Goal: Transaction & Acquisition: Download file/media

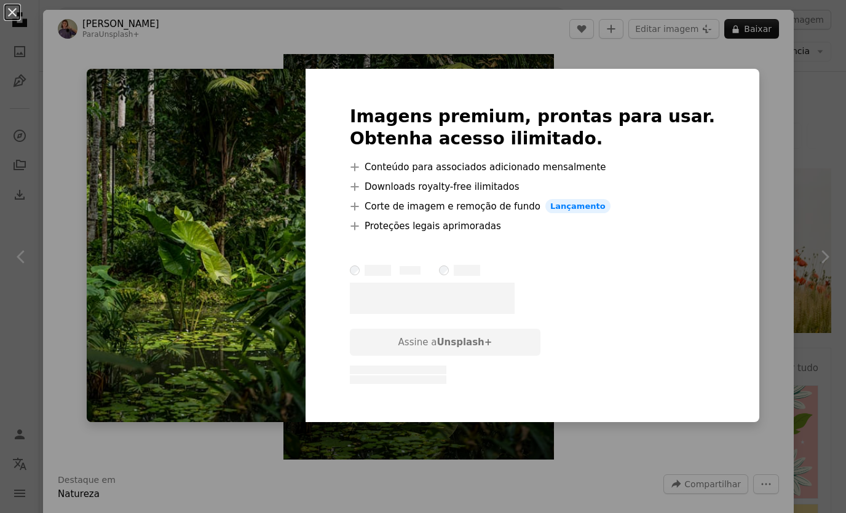
scroll to position [74, 0]
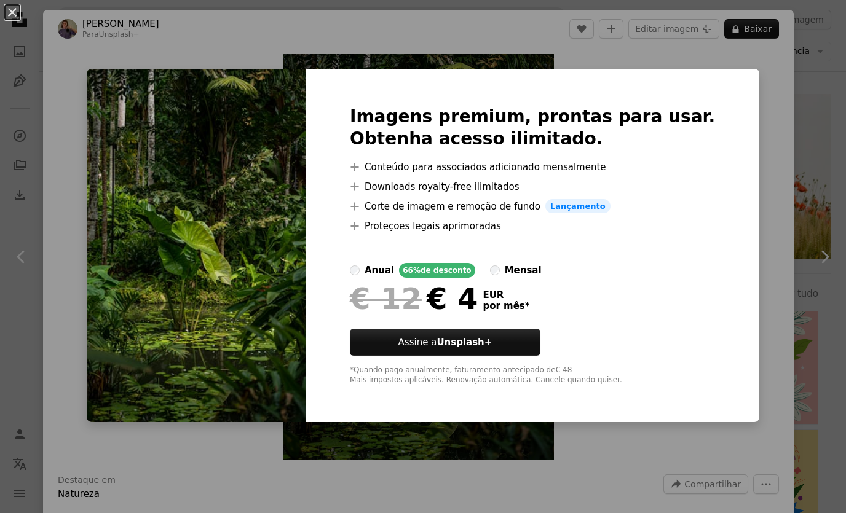
click at [716, 81] on div "An X shape Imagens premium, prontas para usar. Obtenha acesso ilimitado. A plus…" at bounding box center [423, 256] width 846 height 513
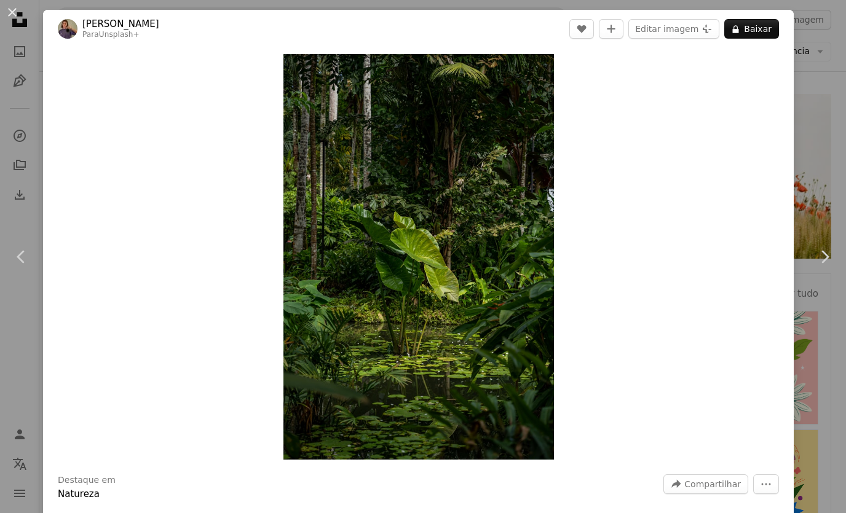
click at [13, 20] on button "An X shape" at bounding box center [12, 12] width 15 height 15
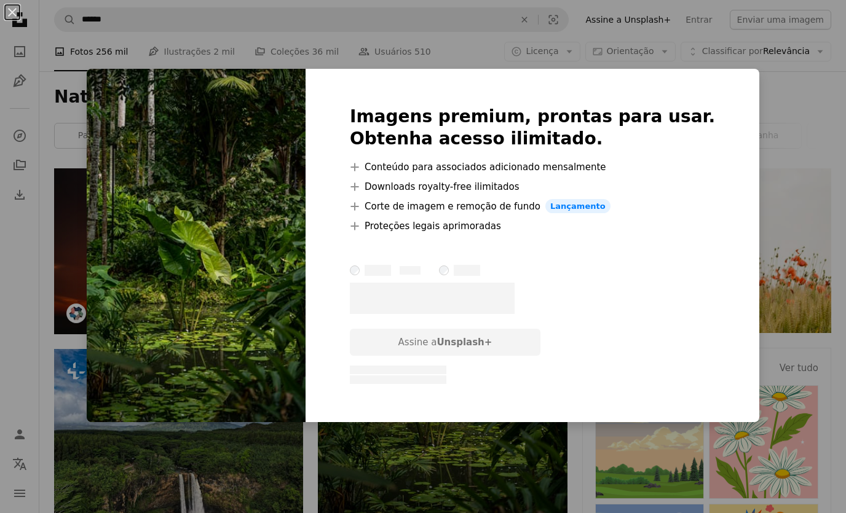
scroll to position [26, 0]
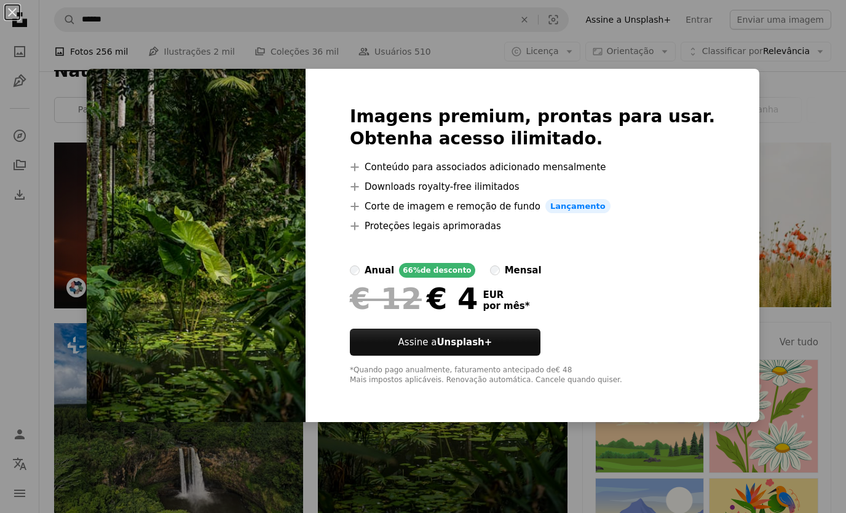
click at [98, 157] on div "An X shape Imagens premium, prontas para usar. Obtenha acesso ilimitado. A plus…" at bounding box center [423, 256] width 846 height 513
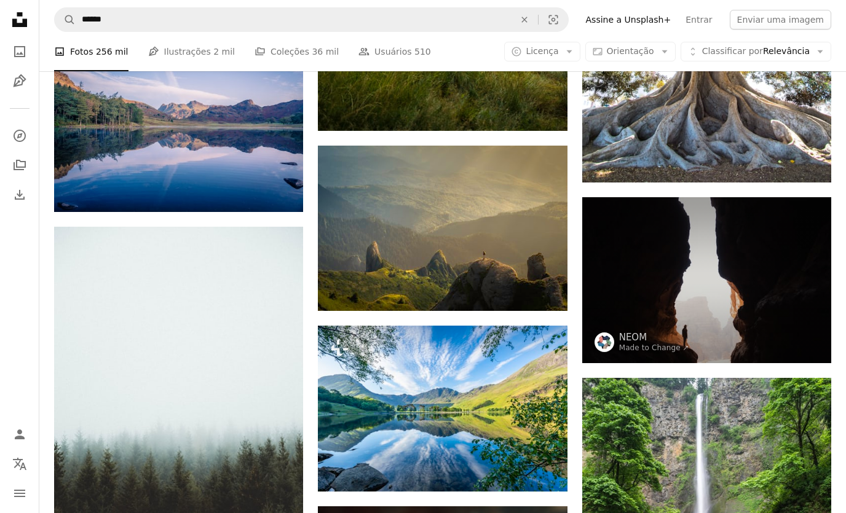
scroll to position [837, 0]
click at [528, 231] on img at bounding box center [442, 228] width 249 height 165
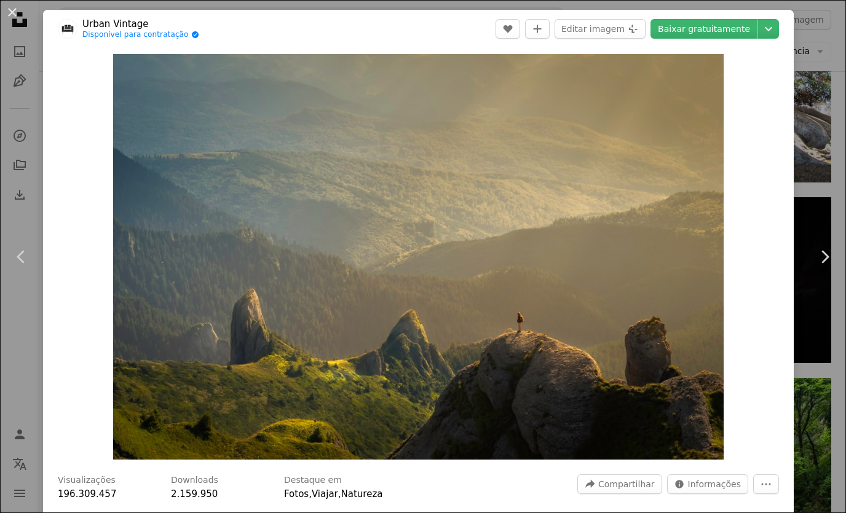
click at [19, 18] on button "An X shape" at bounding box center [12, 12] width 15 height 15
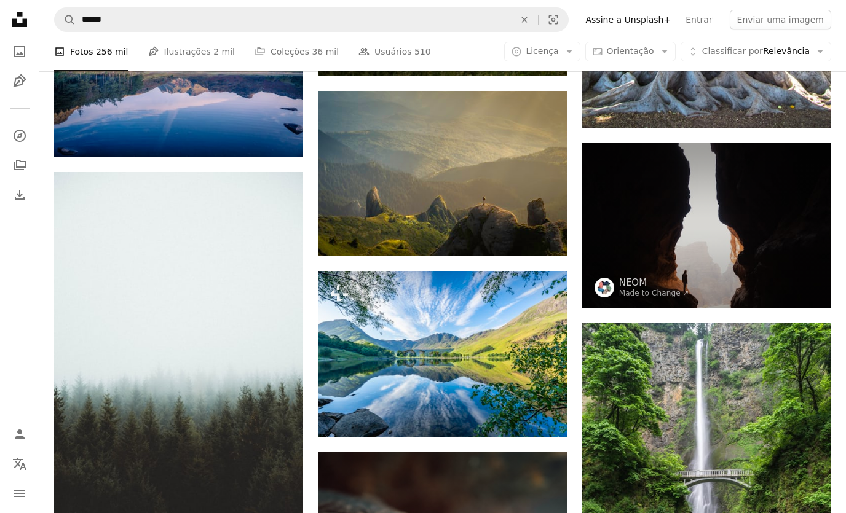
scroll to position [893, 0]
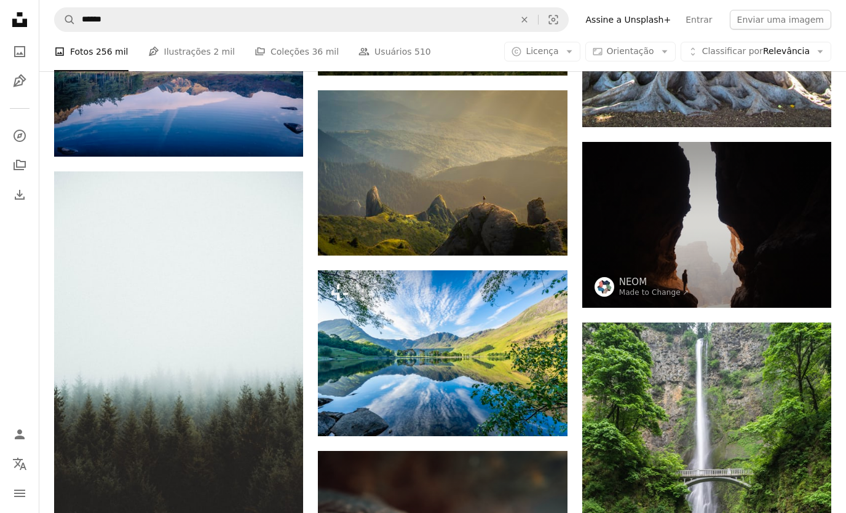
click at [470, 194] on img at bounding box center [442, 172] width 249 height 165
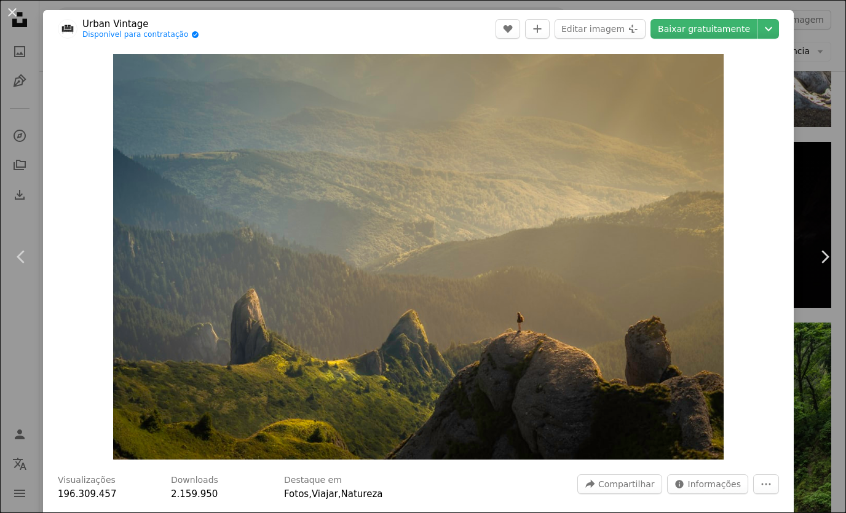
click at [736, 24] on link "Baixar gratuitamente" at bounding box center [703, 29] width 107 height 20
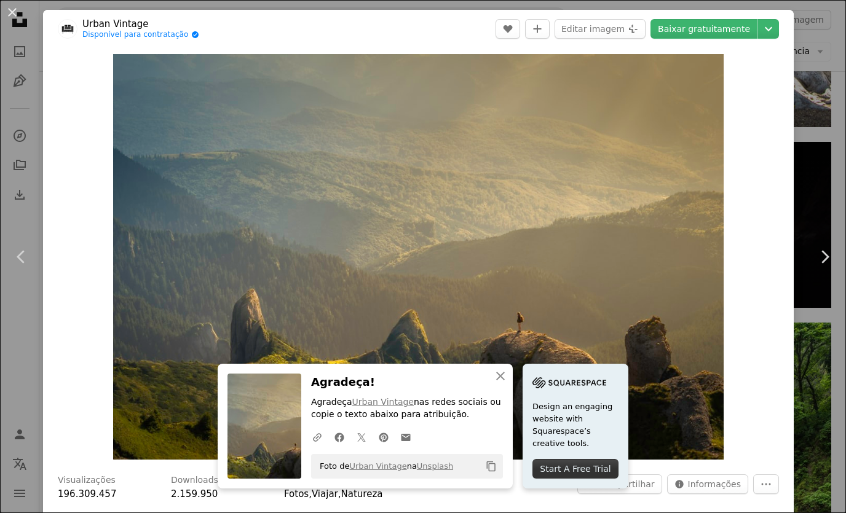
click at [822, 54] on div "An X shape Chevron left Chevron right An X shape Fechar Agradeça! Agradeça Urba…" at bounding box center [423, 256] width 846 height 513
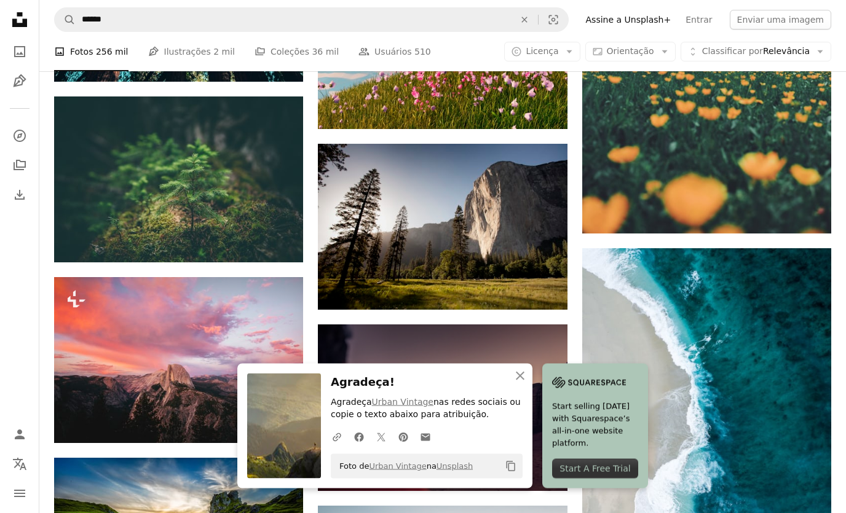
scroll to position [1744, 0]
click at [523, 226] on img at bounding box center [442, 227] width 249 height 166
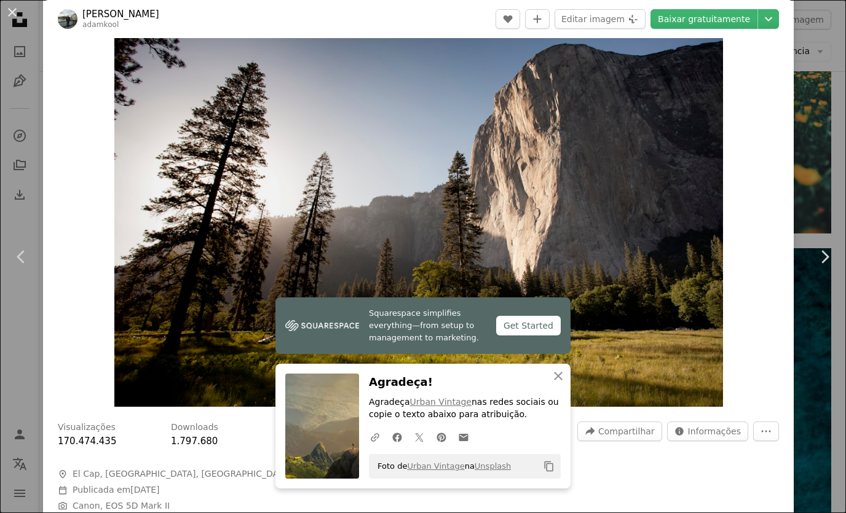
scroll to position [47, 0]
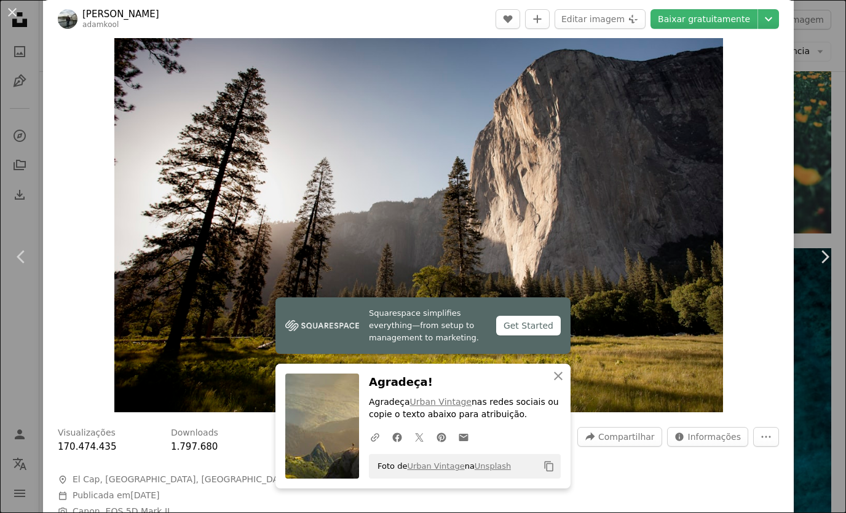
click at [738, 20] on link "Baixar gratuitamente" at bounding box center [703, 19] width 107 height 20
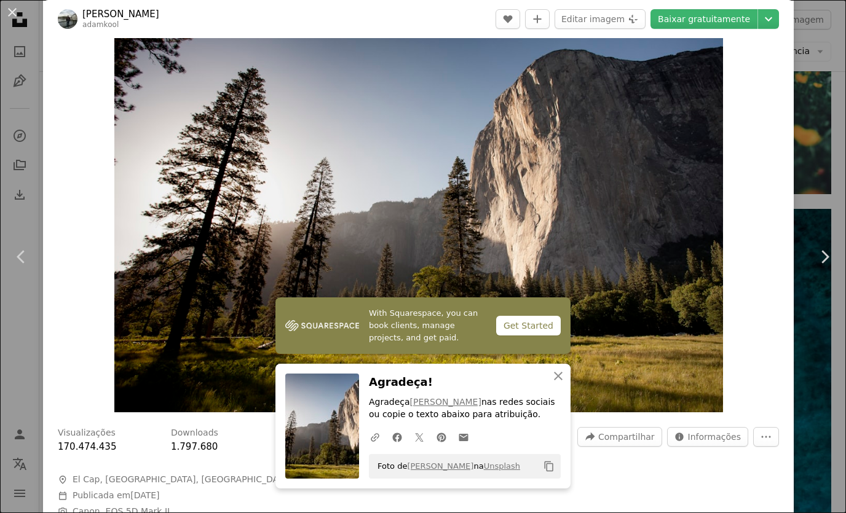
click at [816, 49] on div "An X shape Chevron left Chevron right With Squarespace, you can book clients, m…" at bounding box center [423, 256] width 846 height 513
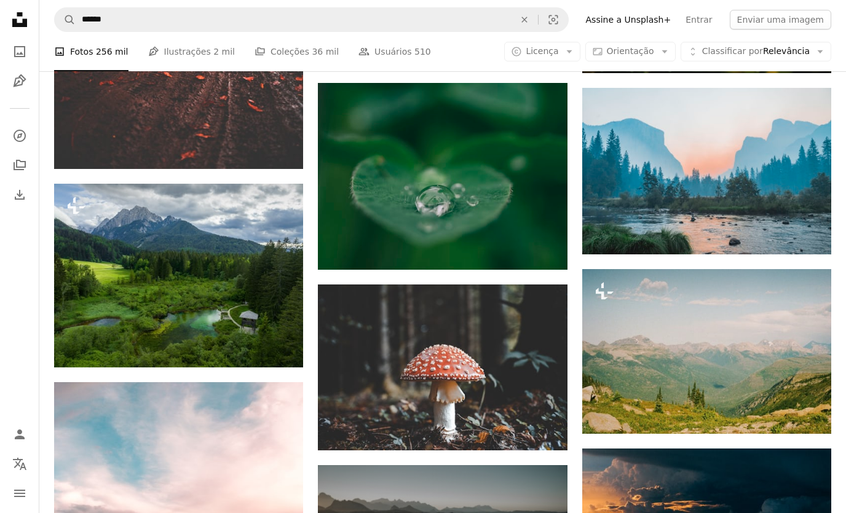
scroll to position [2751, 0]
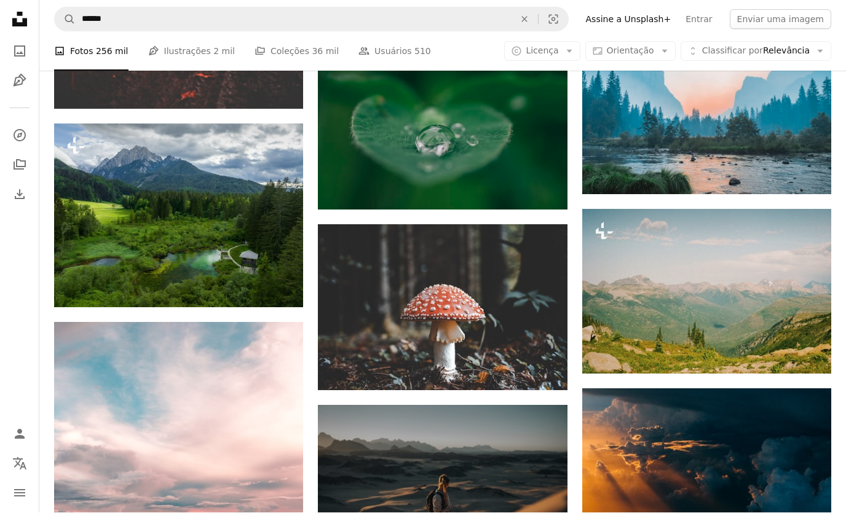
click at [770, 288] on img at bounding box center [706, 292] width 249 height 165
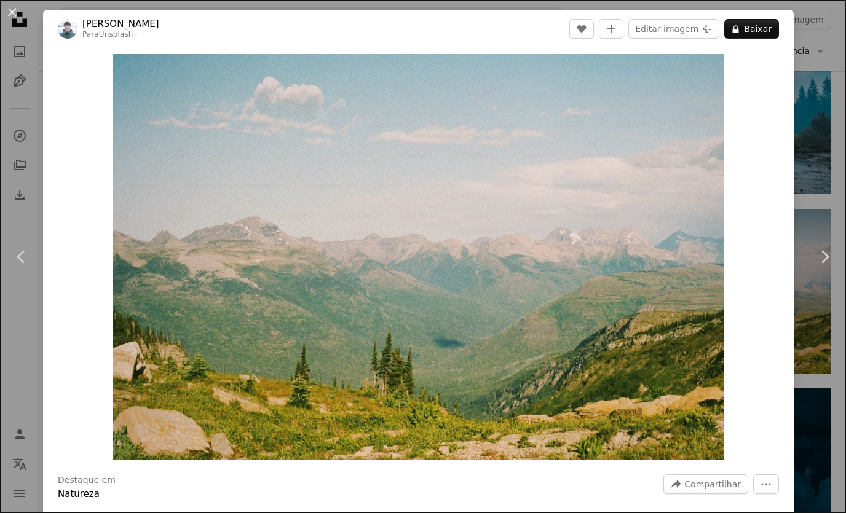
click at [820, 87] on div "An X shape Chevron left Chevron right [PERSON_NAME] Para Unsplash+ A heart A pl…" at bounding box center [423, 256] width 846 height 513
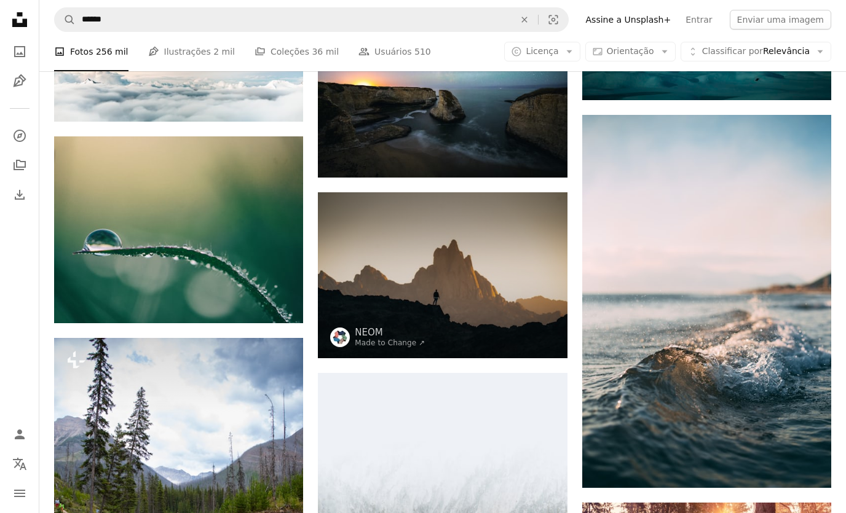
scroll to position [3568, 0]
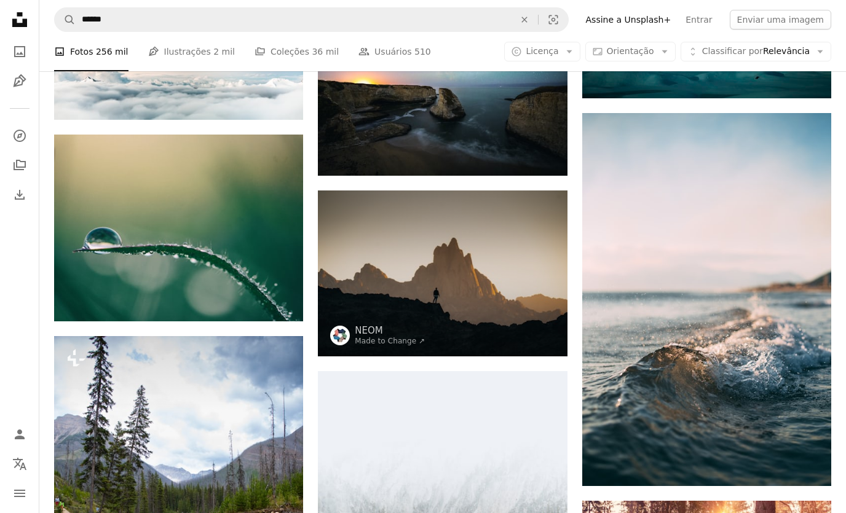
click at [519, 271] on img at bounding box center [442, 274] width 249 height 166
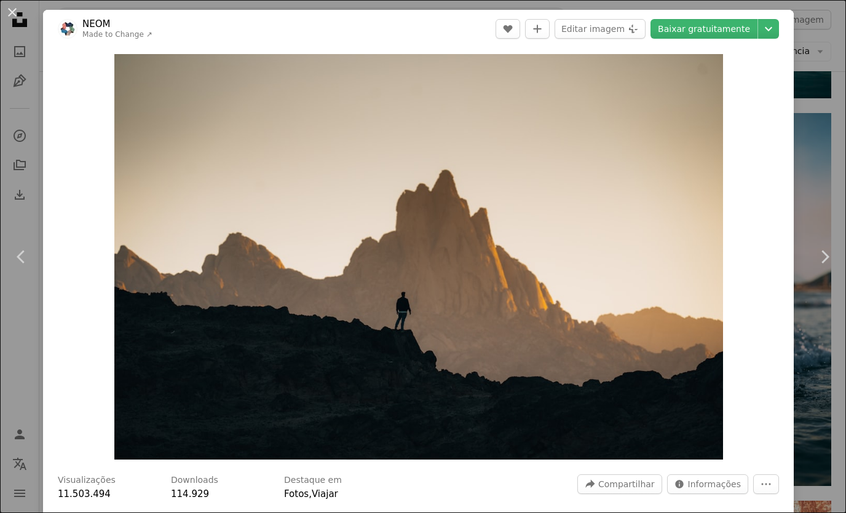
click at [803, 139] on div "An X shape Chevron left Chevron right NEOM Made to Change ↗ A heart A plus sign…" at bounding box center [423, 256] width 846 height 513
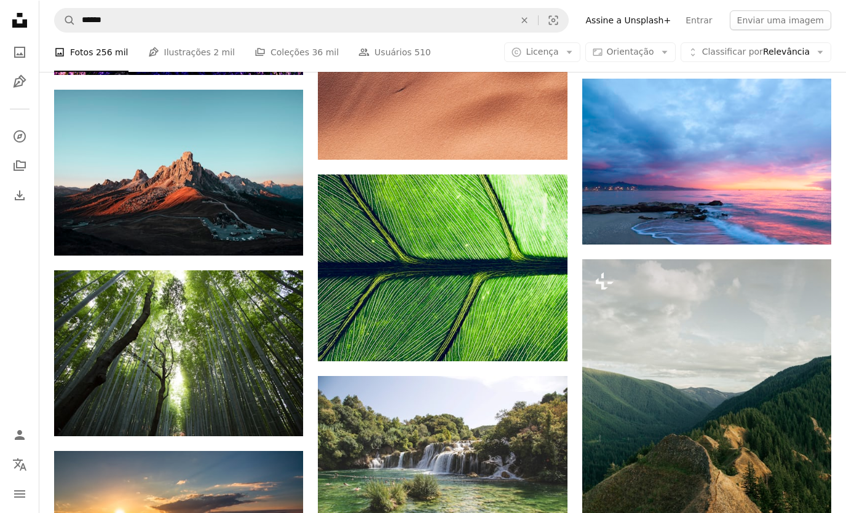
scroll to position [7309, 0]
click at [132, 161] on img at bounding box center [178, 173] width 249 height 166
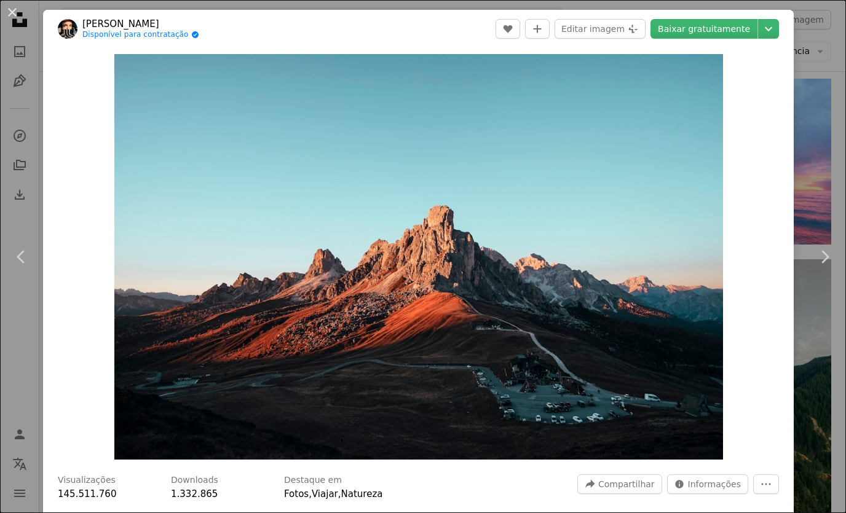
click at [825, 141] on div "An X shape Chevron left Chevron right [PERSON_NAME] Disponível para contratação…" at bounding box center [423, 256] width 846 height 513
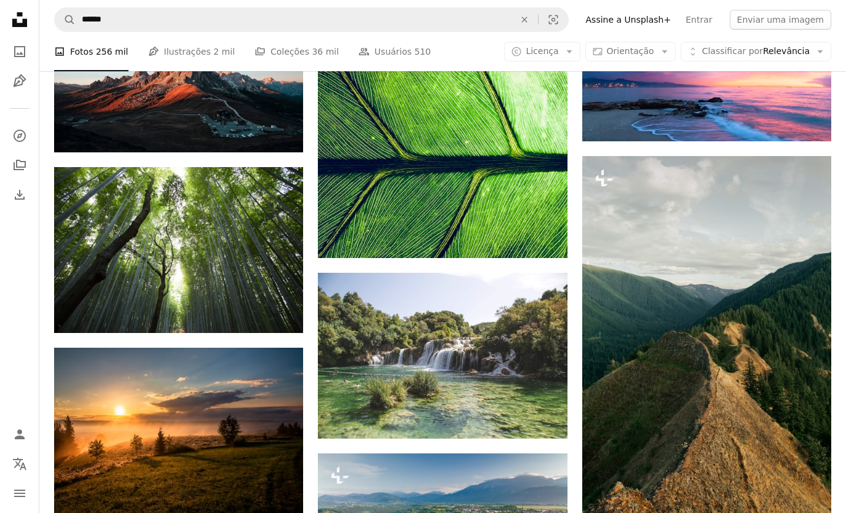
scroll to position [7395, 0]
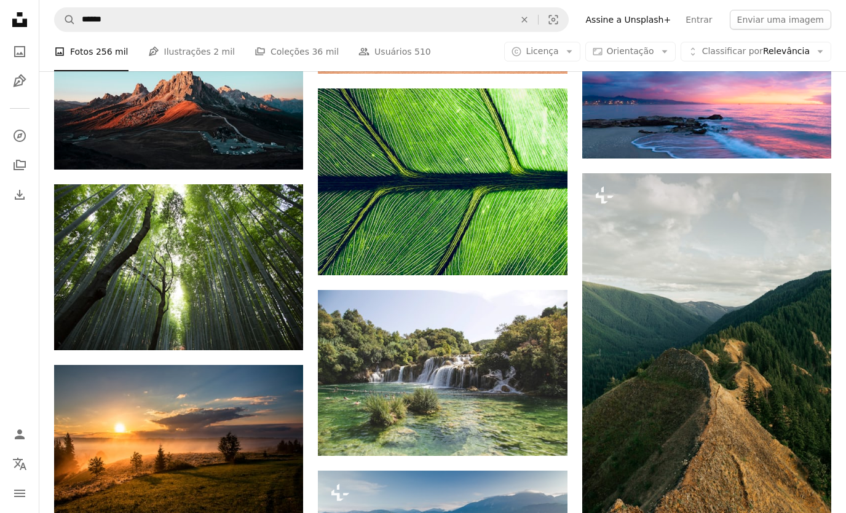
click at [511, 186] on img at bounding box center [442, 182] width 249 height 187
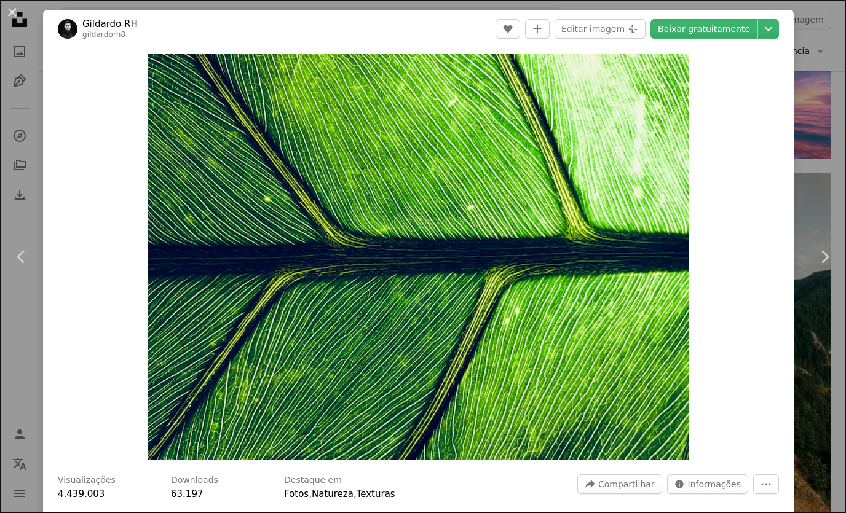
click at [734, 26] on link "Baixar gratuitamente" at bounding box center [703, 29] width 107 height 20
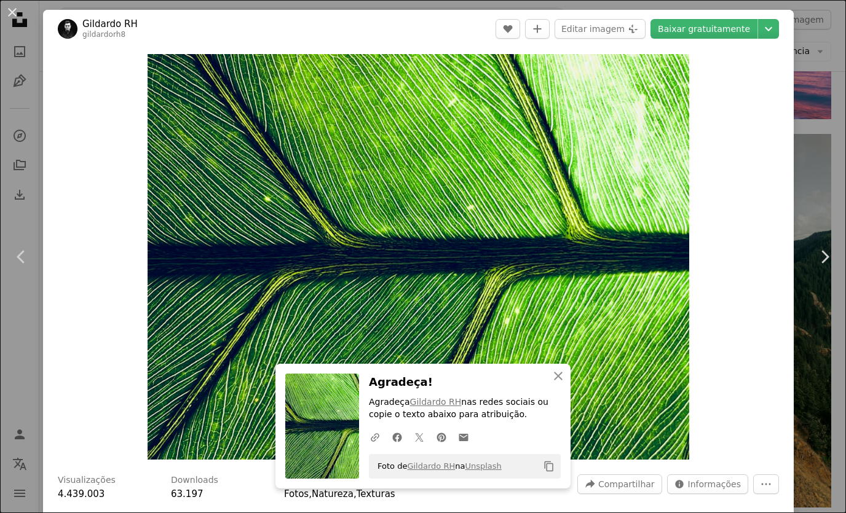
click at [818, 92] on div "An X shape Chevron left Chevron right An X shape Fechar Agradeça! Agradeça Gild…" at bounding box center [423, 256] width 846 height 513
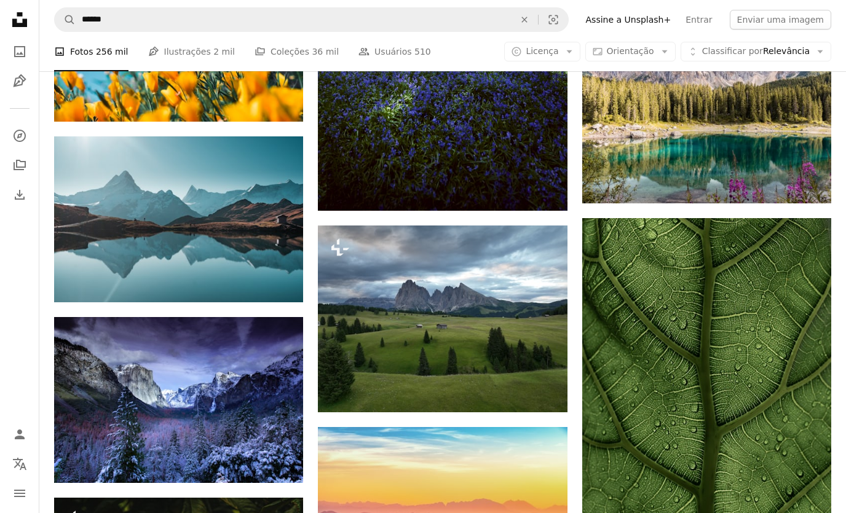
scroll to position [9369, 0]
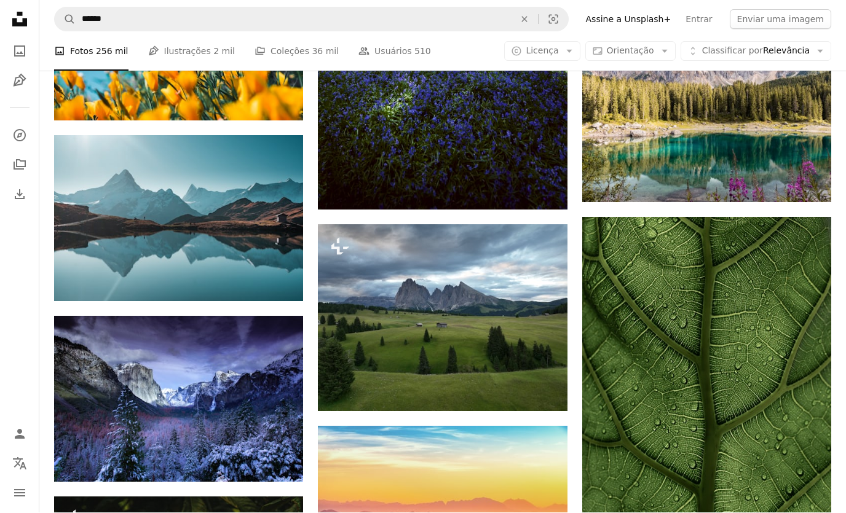
click at [782, 378] on img at bounding box center [706, 405] width 249 height 374
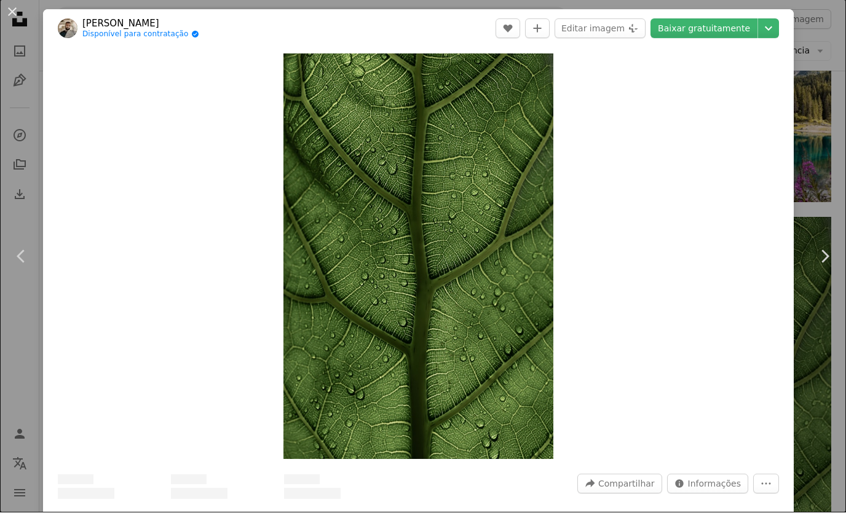
scroll to position [9370, 0]
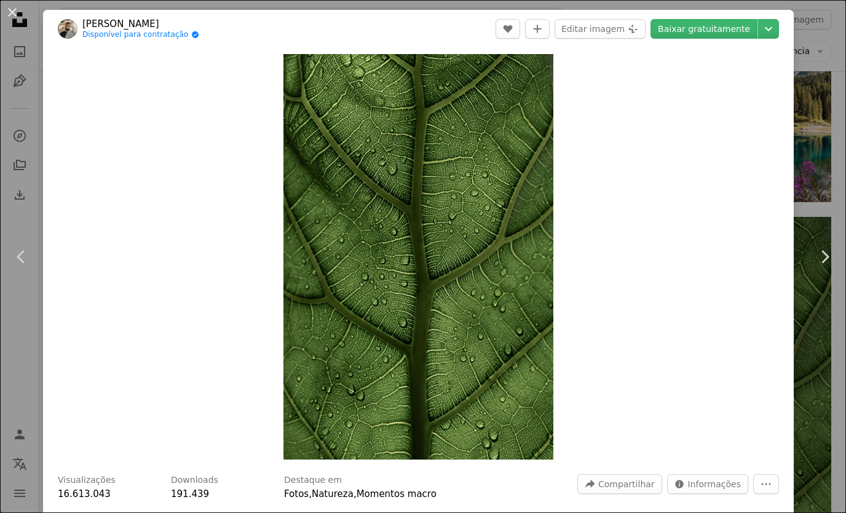
click at [831, 253] on link "Chevron right" at bounding box center [824, 257] width 43 height 118
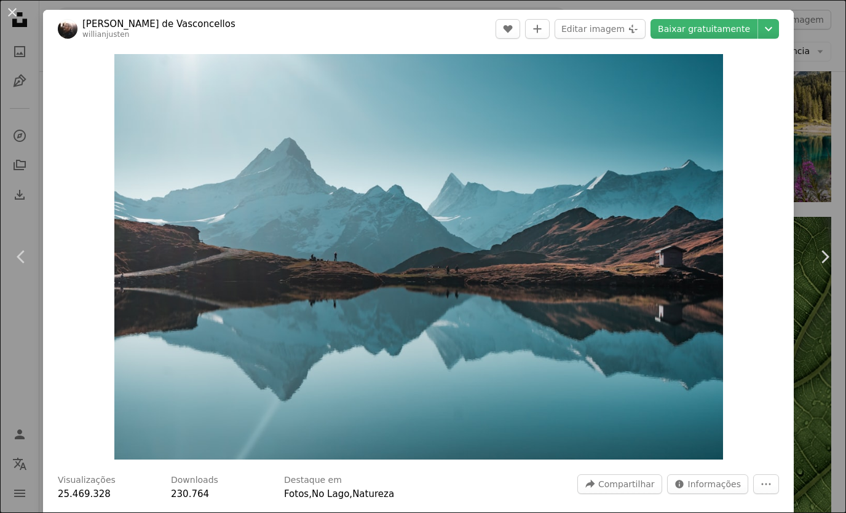
click at [822, 111] on div "An X shape Chevron left Chevron right Willian Justen de Vasconcellos willianjus…" at bounding box center [423, 256] width 846 height 513
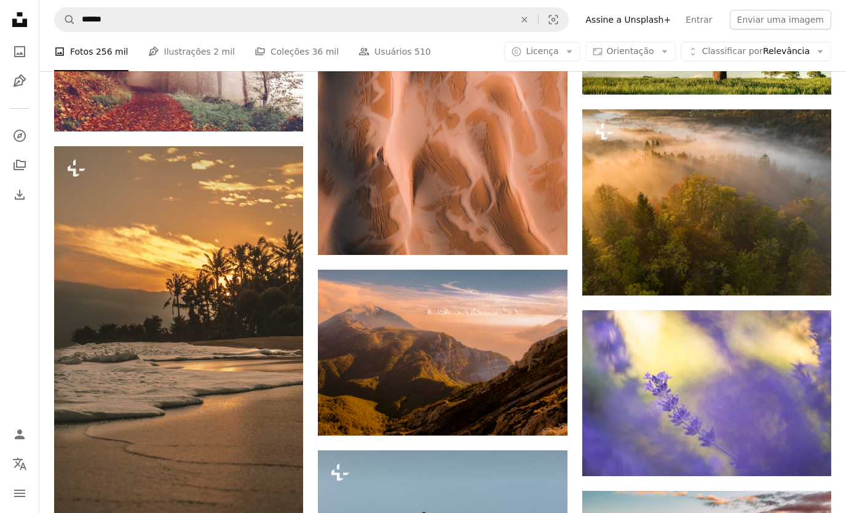
scroll to position [10640, 0]
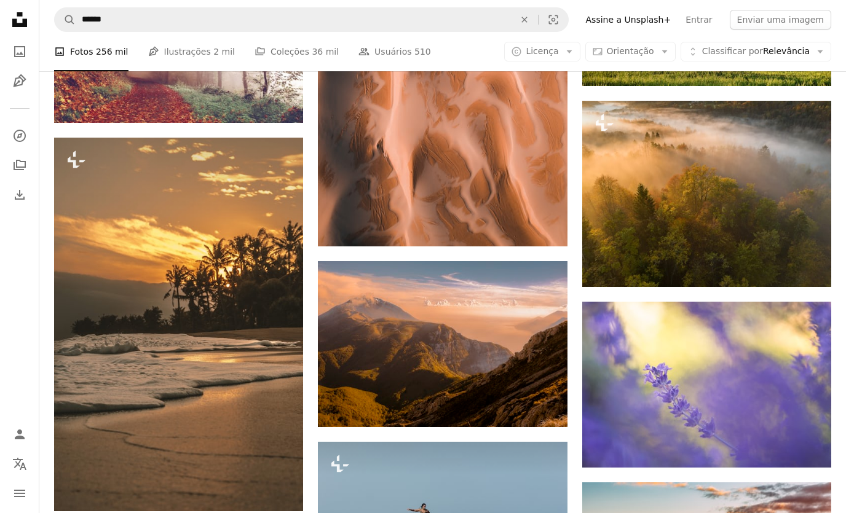
click at [505, 348] on img at bounding box center [442, 344] width 249 height 166
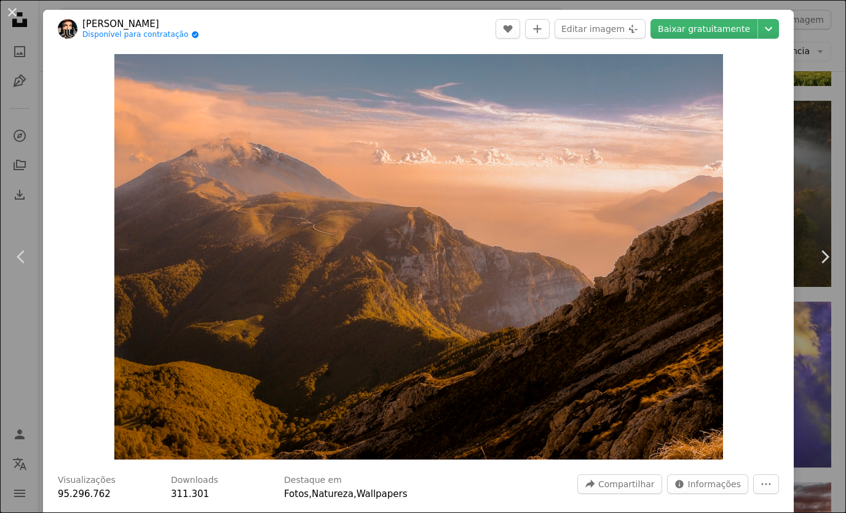
click at [813, 152] on div "An X shape Chevron left Chevron right [PERSON_NAME] Disponível para contratação…" at bounding box center [423, 256] width 846 height 513
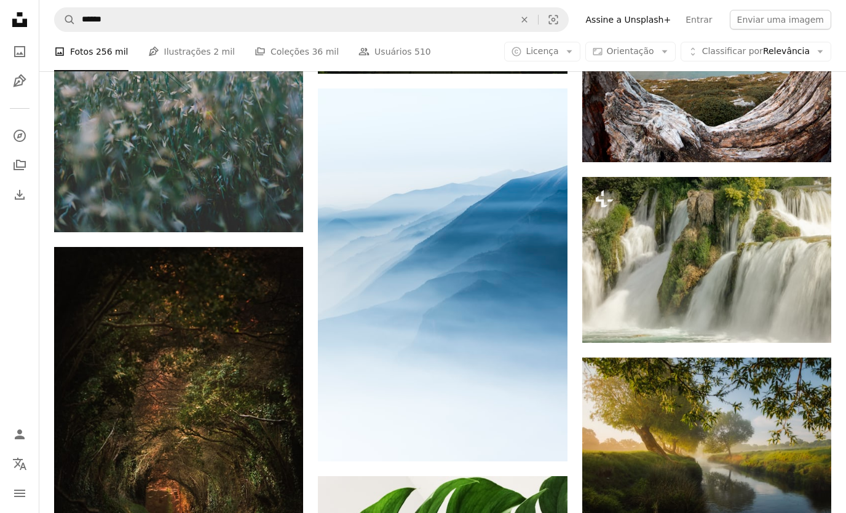
scroll to position [12626, 0]
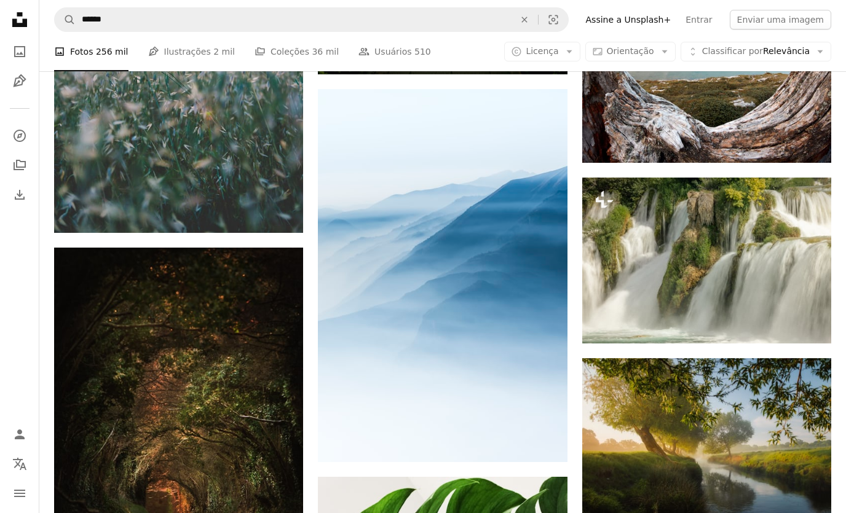
click at [796, 257] on img at bounding box center [706, 261] width 249 height 166
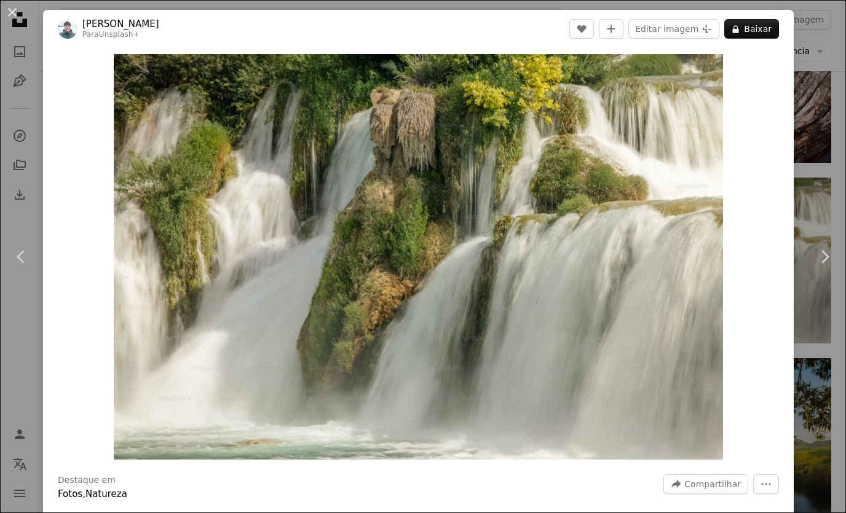
click at [820, 234] on div "An X shape Chevron left Chevron right [PERSON_NAME] Para Unsplash+ A heart A pl…" at bounding box center [423, 256] width 846 height 513
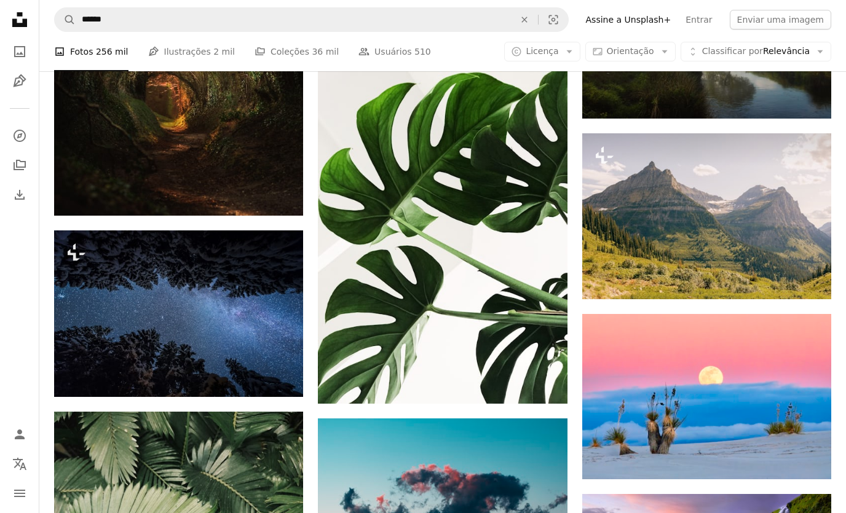
scroll to position [13032, 0]
click at [794, 212] on img at bounding box center [706, 216] width 249 height 166
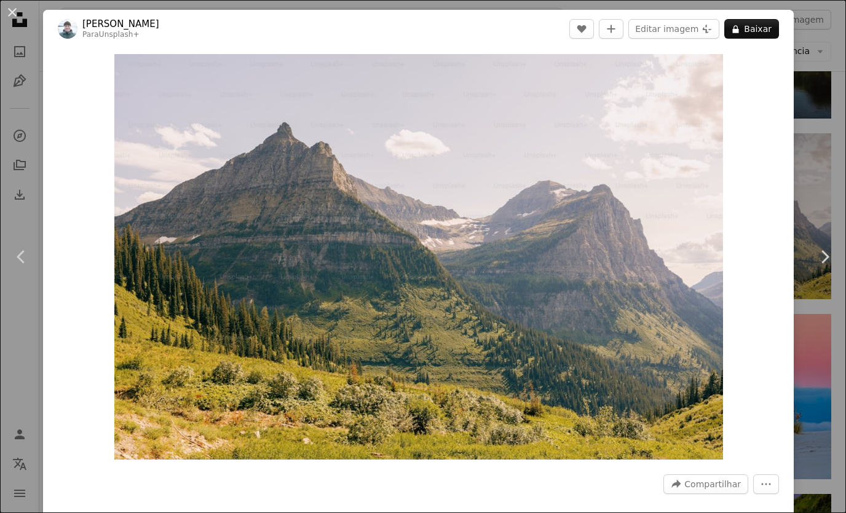
click at [828, 215] on div "An X shape Chevron left Chevron right [PERSON_NAME] Para Unsplash+ A heart A pl…" at bounding box center [423, 256] width 846 height 513
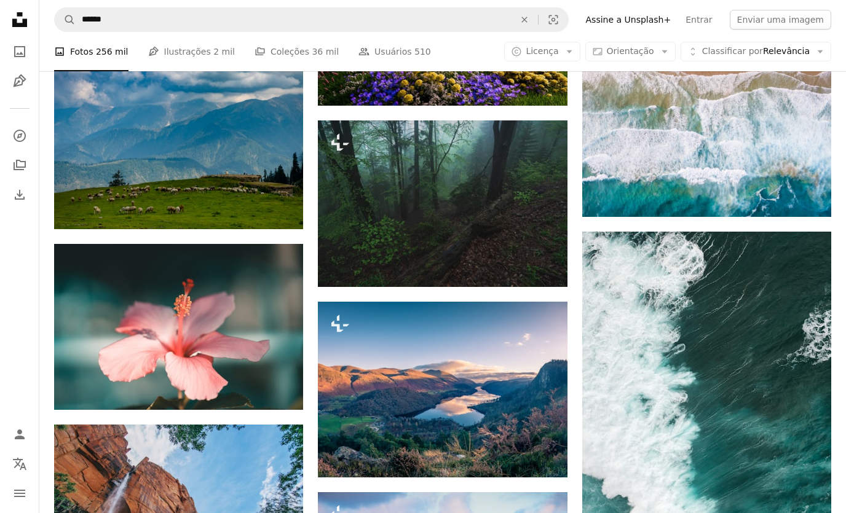
scroll to position [15338, 0]
click at [126, 134] on img at bounding box center [178, 146] width 249 height 166
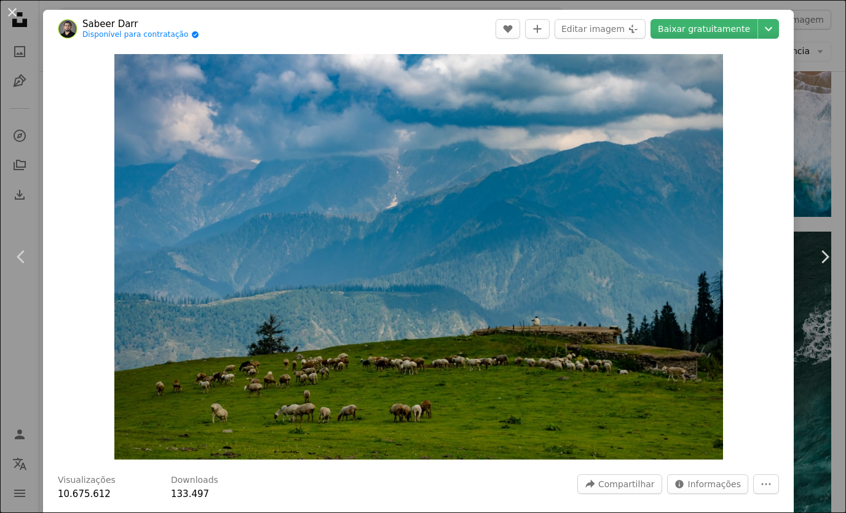
click at [839, 186] on div "An X shape Chevron left Chevron right Sabeer Darr Disponível para contratação A…" at bounding box center [423, 256] width 846 height 513
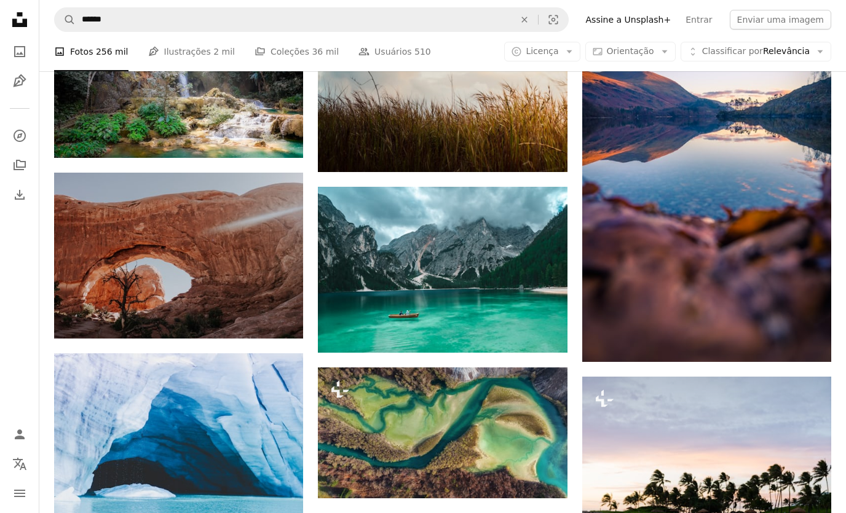
scroll to position [17215, 0]
click at [119, 223] on img at bounding box center [178, 256] width 249 height 166
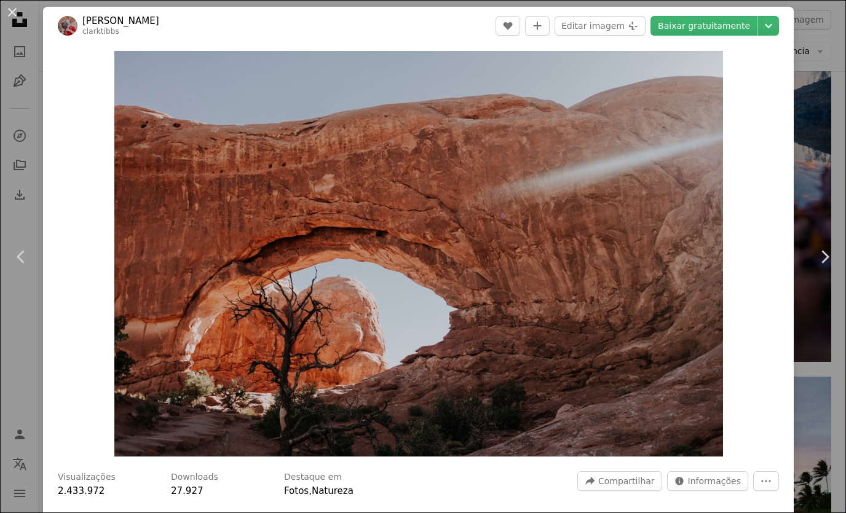
scroll to position [1, 0]
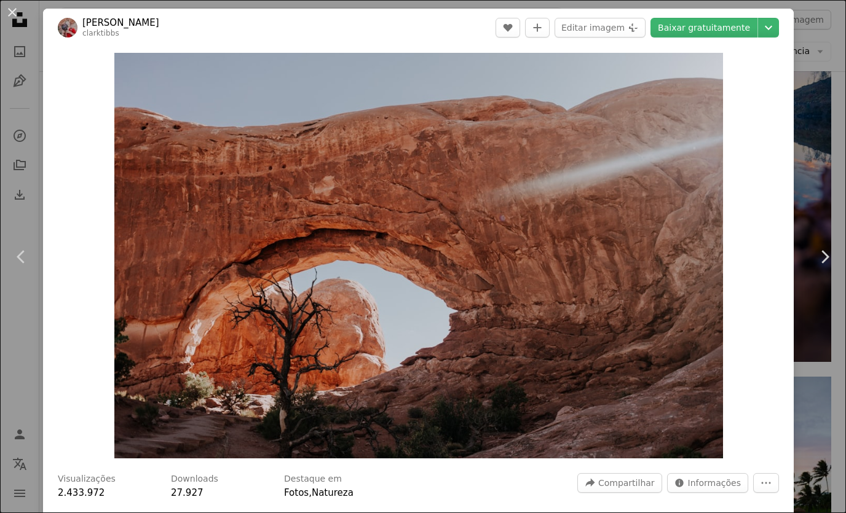
click at [734, 28] on link "Baixar gratuitamente" at bounding box center [703, 28] width 107 height 20
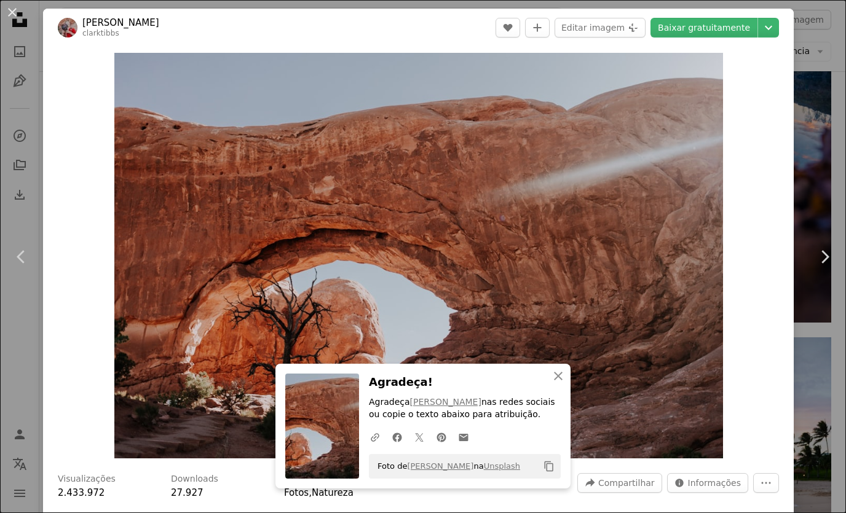
click at [839, 116] on div "An X shape Chevron left Chevron right An X shape Fechar Agradeça! Agradeça [PER…" at bounding box center [423, 256] width 846 height 513
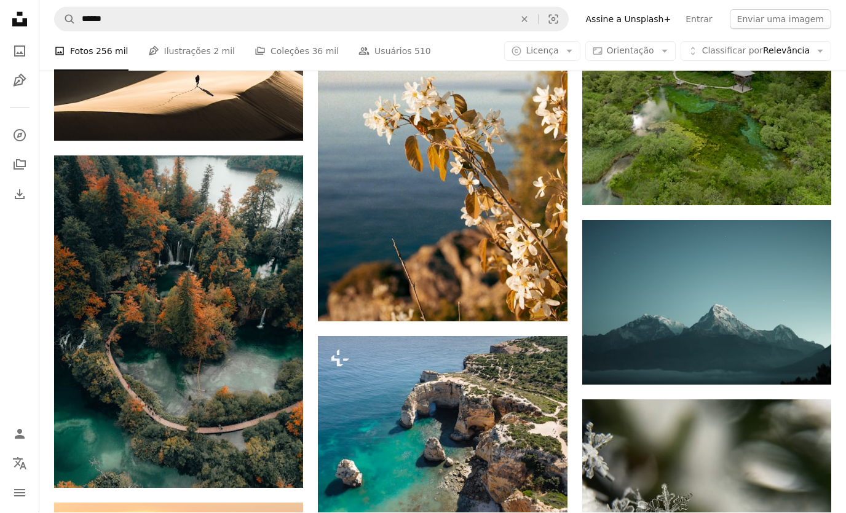
scroll to position [18142, 0]
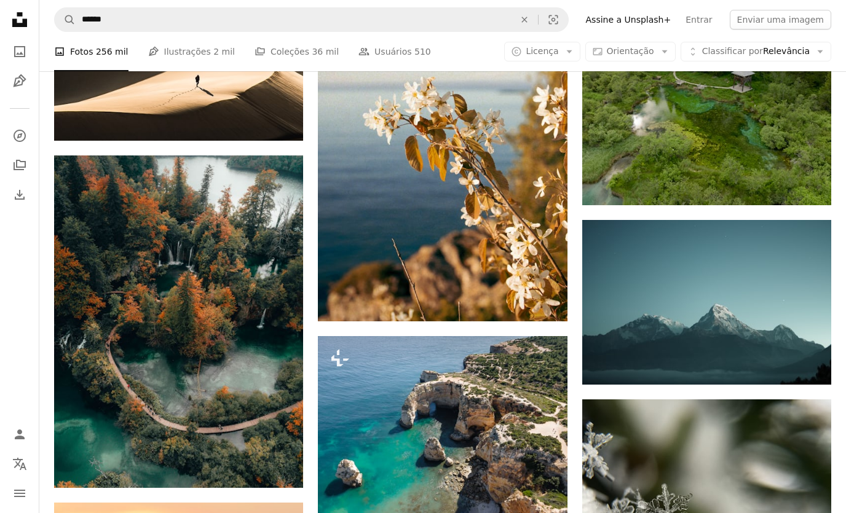
click at [743, 301] on img at bounding box center [706, 302] width 249 height 165
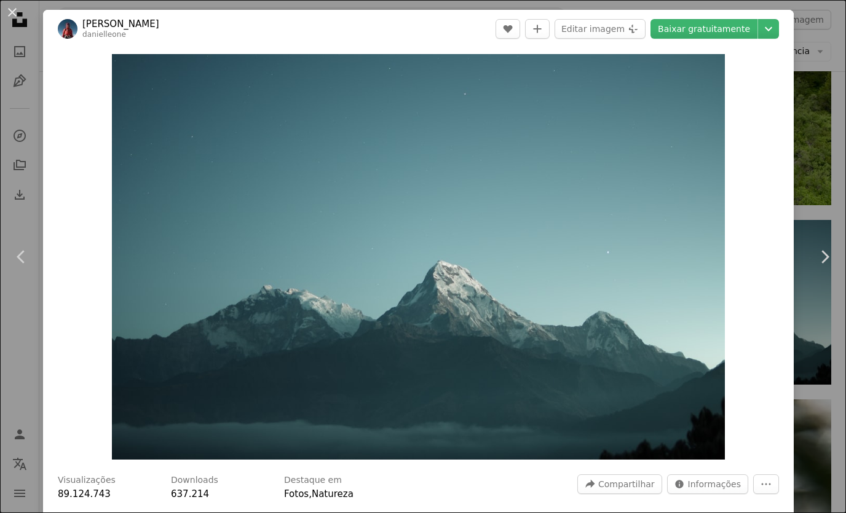
click at [836, 183] on div "An X shape Chevron left Chevron right [PERSON_NAME] A heart A plus sign Editar …" at bounding box center [423, 256] width 846 height 513
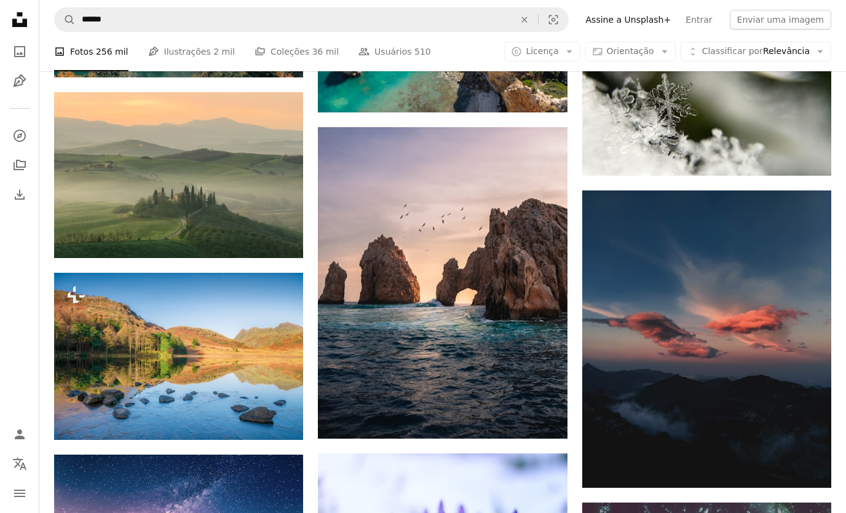
scroll to position [18553, 0]
click at [114, 153] on img at bounding box center [178, 175] width 249 height 166
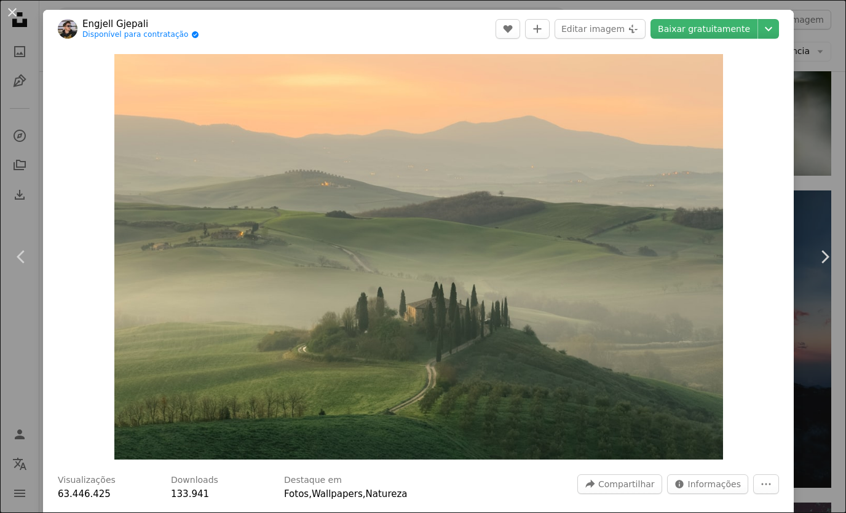
click at [837, 190] on div "An X shape Chevron left Chevron right Engjell Gjepali Disponível para contrataç…" at bounding box center [423, 256] width 846 height 513
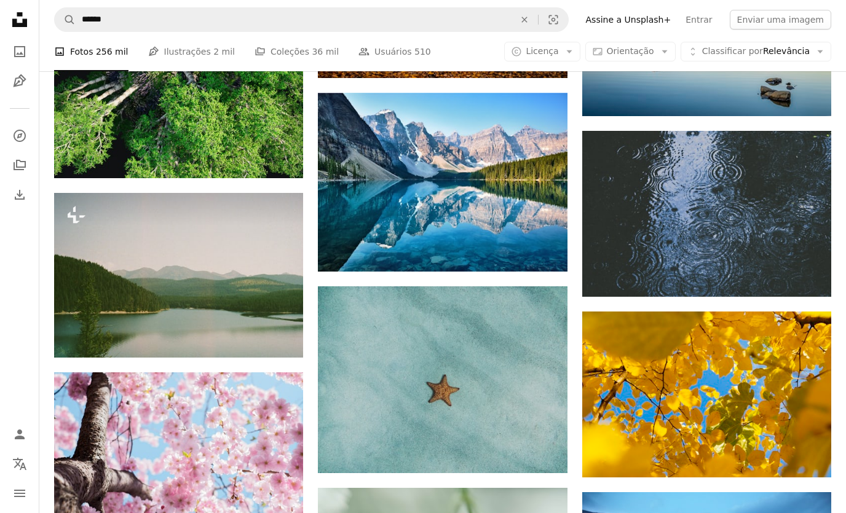
scroll to position [19442, 0]
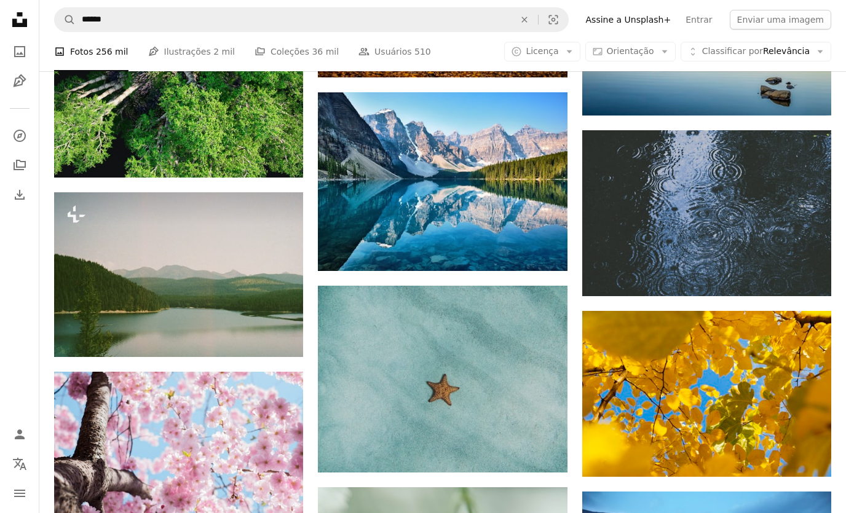
click at [144, 260] on img at bounding box center [178, 274] width 249 height 165
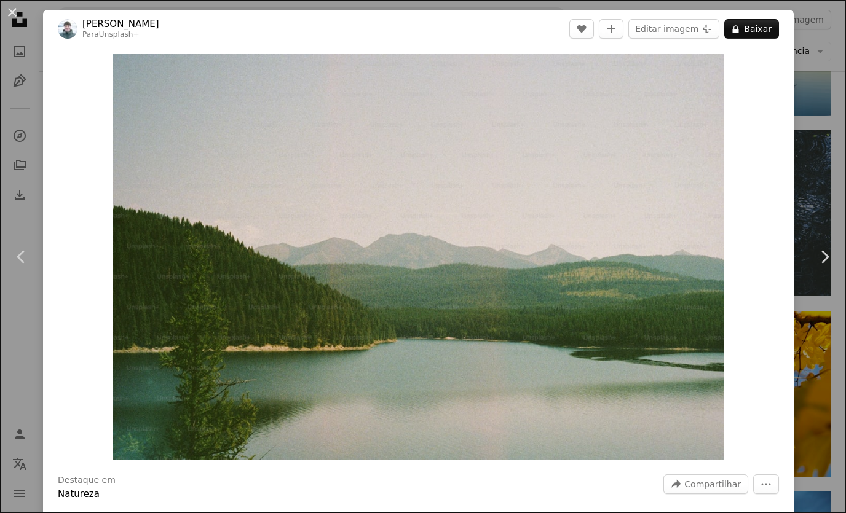
click at [832, 144] on div "An X shape Chevron left Chevron right [PERSON_NAME] Para Unsplash+ A heart A pl…" at bounding box center [423, 256] width 846 height 513
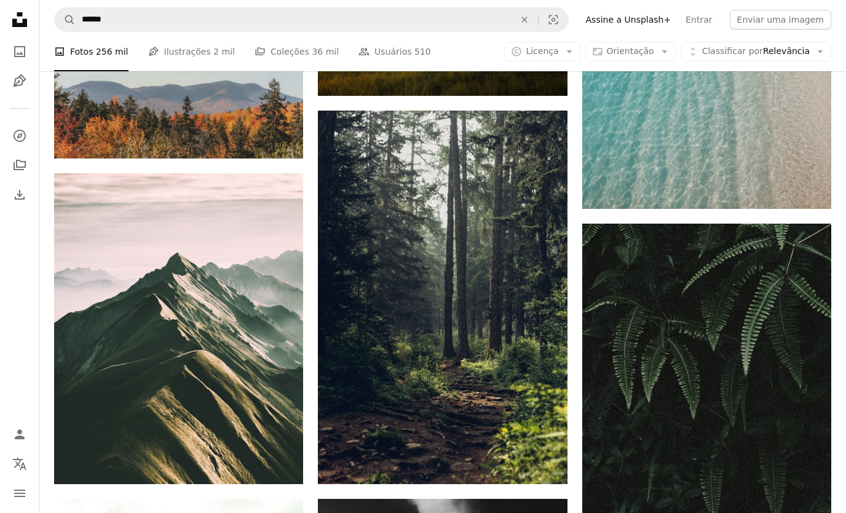
scroll to position [22816, 0]
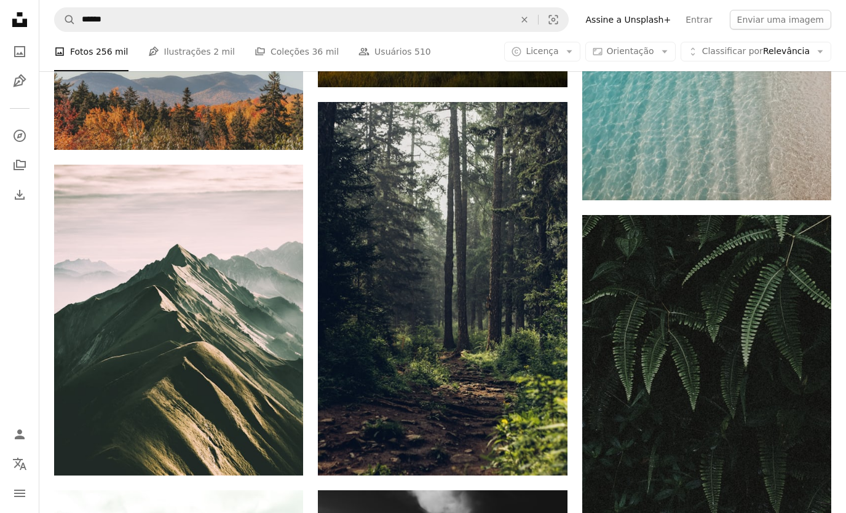
click at [129, 236] on img at bounding box center [178, 321] width 249 height 312
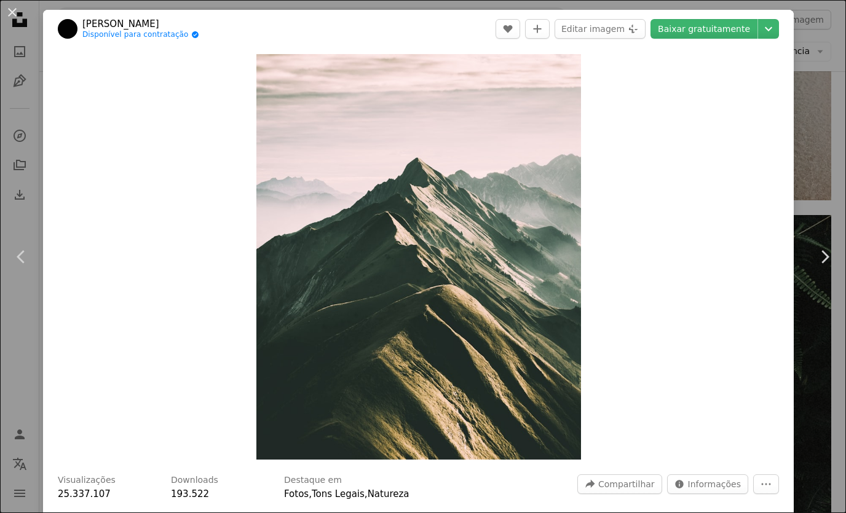
click at [740, 23] on link "Baixar gratuitamente" at bounding box center [703, 29] width 107 height 20
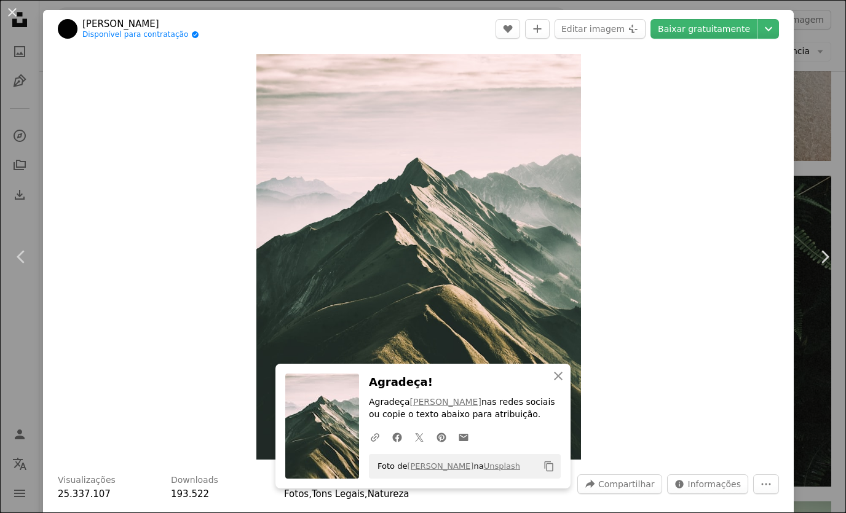
click at [823, 167] on div "An X shape Chevron left Chevron right An X shape Fechar Agradeça! Agradeça [PER…" at bounding box center [423, 256] width 846 height 513
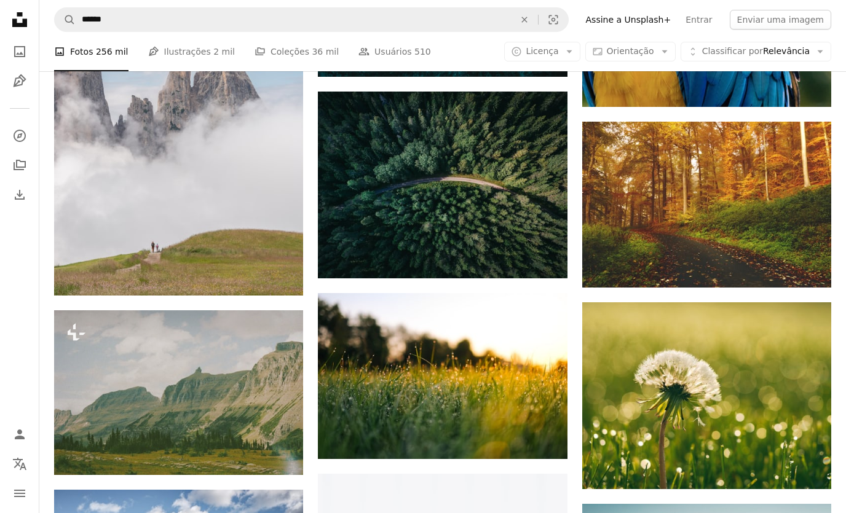
scroll to position [30515, 0]
click at [128, 387] on img at bounding box center [178, 392] width 249 height 165
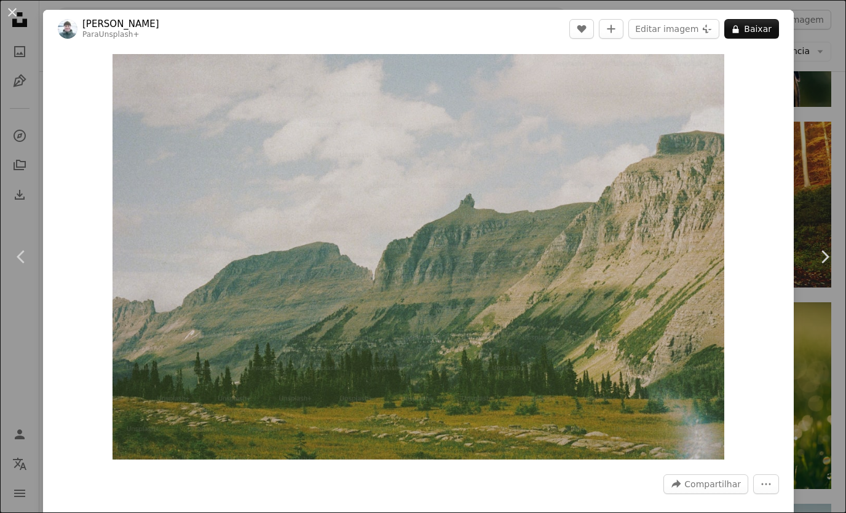
click at [824, 134] on div "An X shape Chevron left Chevron right [PERSON_NAME] Para Unsplash+ A heart A pl…" at bounding box center [423, 256] width 846 height 513
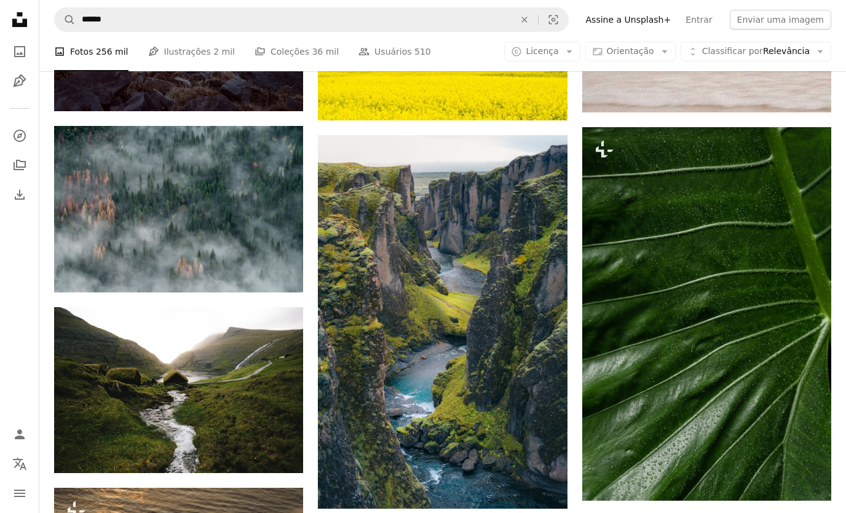
scroll to position [32936, 0]
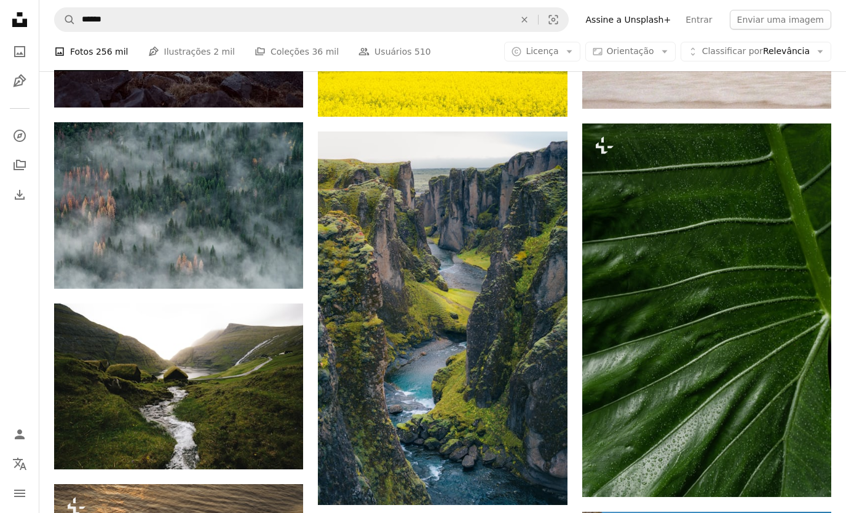
click at [124, 208] on img at bounding box center [178, 205] width 249 height 167
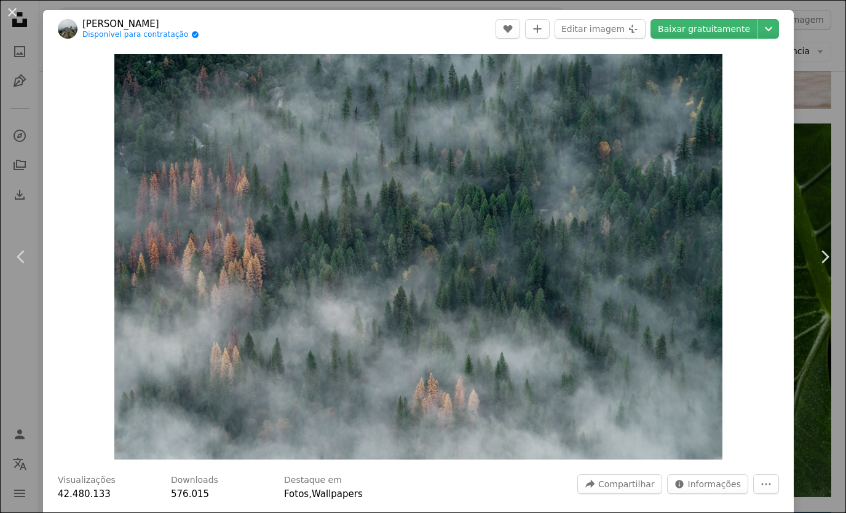
click at [748, 28] on link "Baixar gratuitamente" at bounding box center [703, 29] width 107 height 20
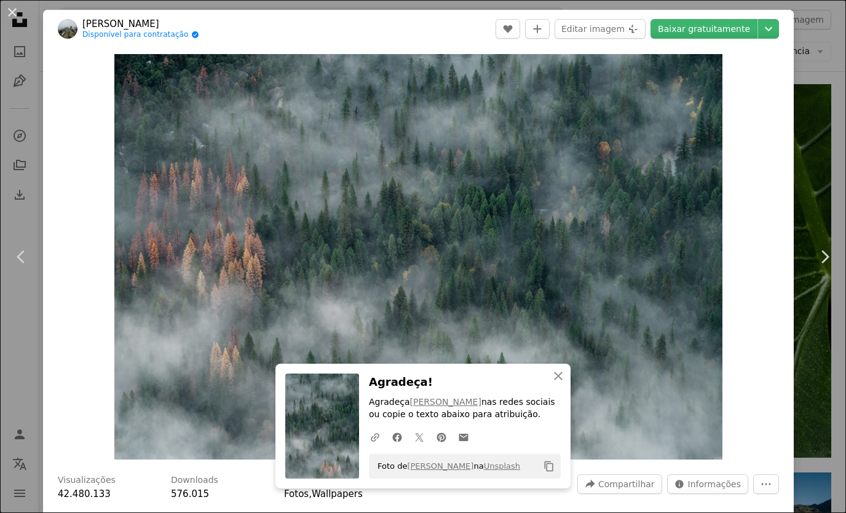
click at [836, 138] on div "An X shape Chevron left Chevron right An X shape Fechar Agradeça! Agradeça [PER…" at bounding box center [423, 256] width 846 height 513
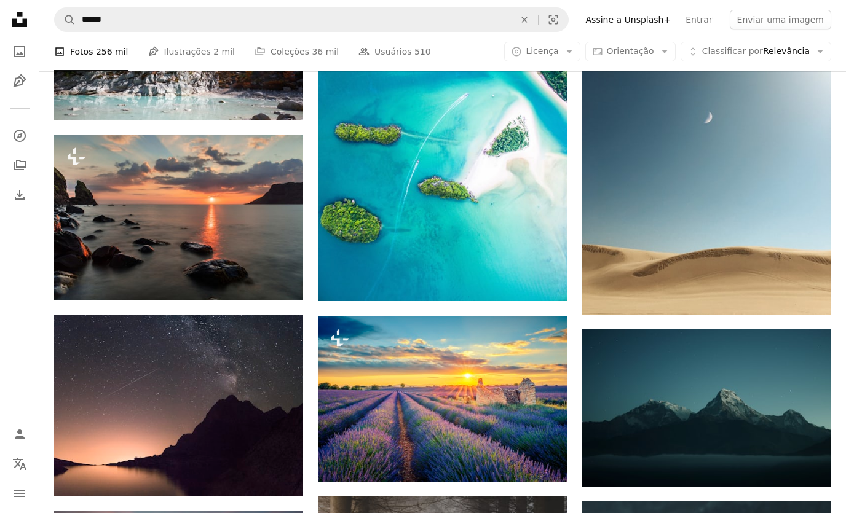
scroll to position [33852, 0]
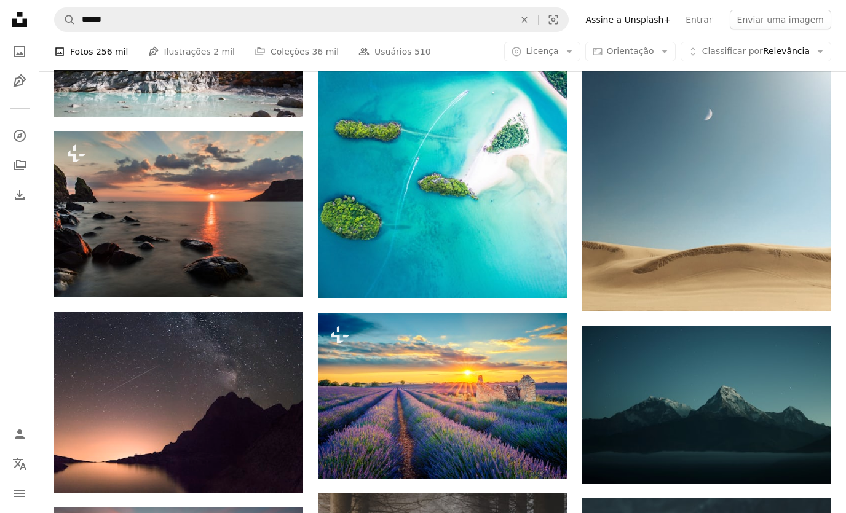
click at [740, 398] on img at bounding box center [706, 404] width 249 height 157
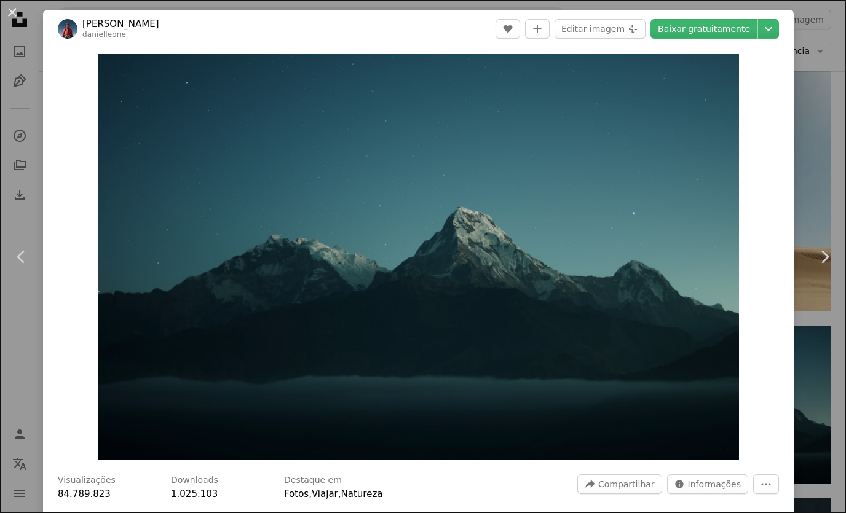
click at [839, 211] on div "An X shape Chevron left Chevron right [PERSON_NAME] A heart A plus sign Editar …" at bounding box center [423, 256] width 846 height 513
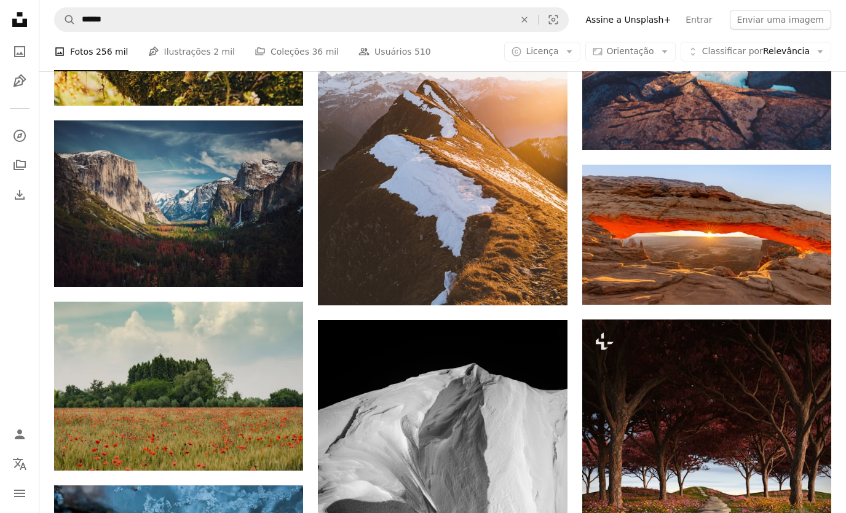
scroll to position [37365, 0]
click at [786, 238] on img at bounding box center [706, 235] width 249 height 140
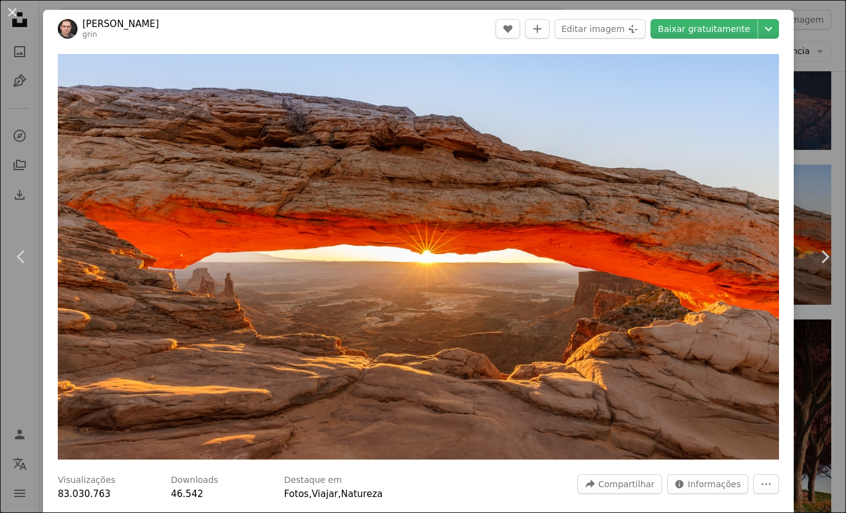
click at [732, 24] on link "Baixar gratuitamente" at bounding box center [703, 29] width 107 height 20
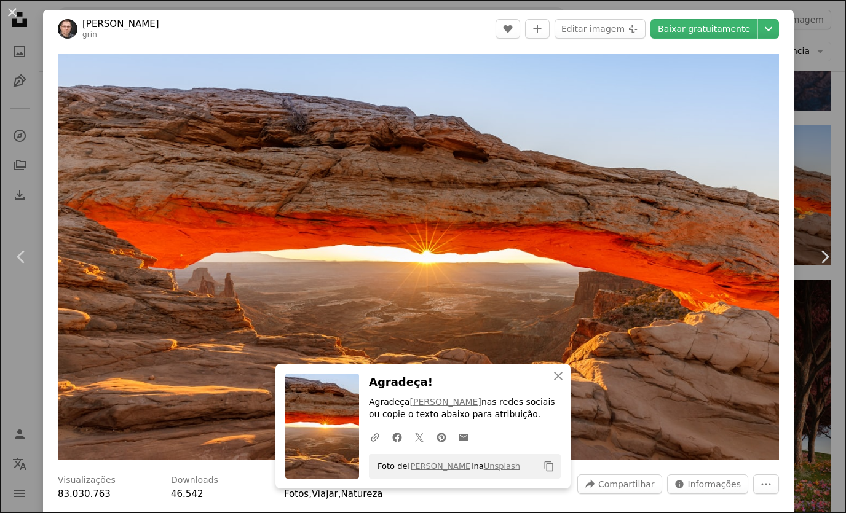
click at [832, 111] on div "An X shape Chevron left Chevron right An X shape Fechar Agradeça! Agradeça [PER…" at bounding box center [423, 256] width 846 height 513
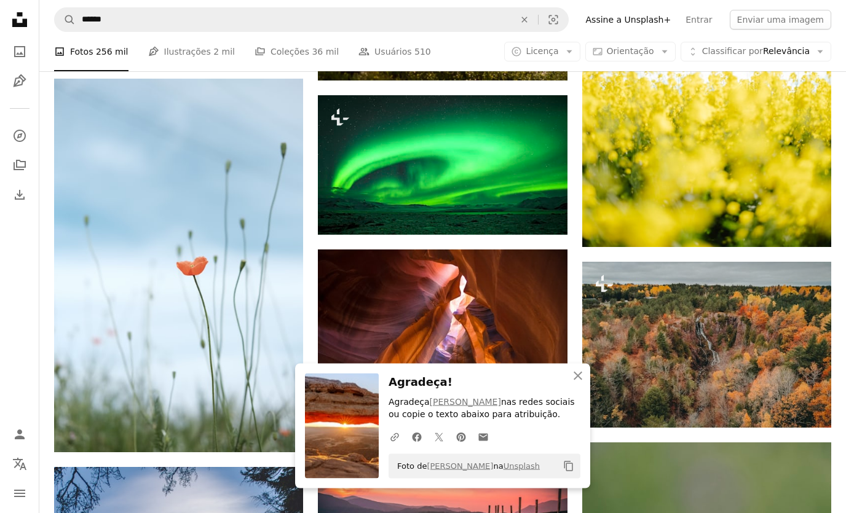
scroll to position [38134, 0]
